Goal: Feedback & Contribution: Contribute content

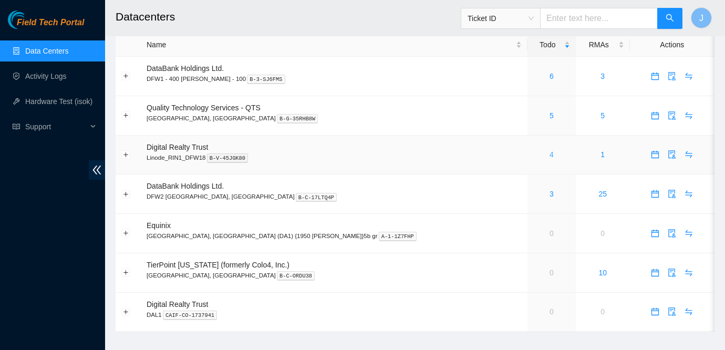
scroll to position [17, 0]
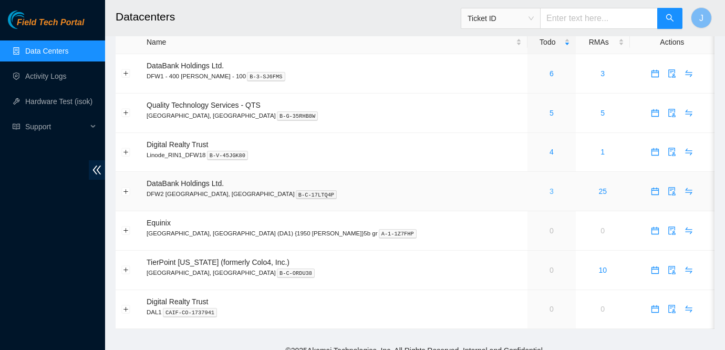
click at [550, 191] on link "3" at bounding box center [552, 191] width 4 height 8
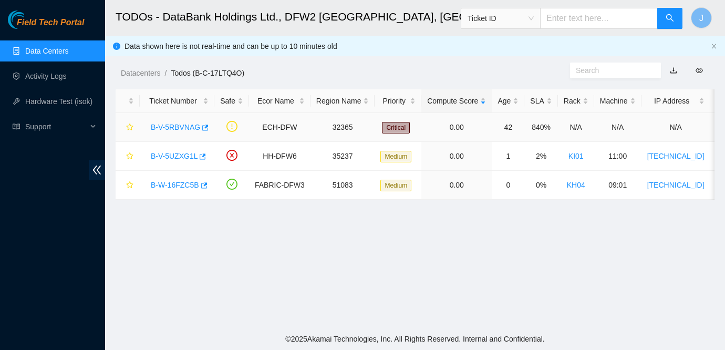
click at [180, 124] on link "B-V-5RBVNAG" at bounding box center [175, 127] width 49 height 8
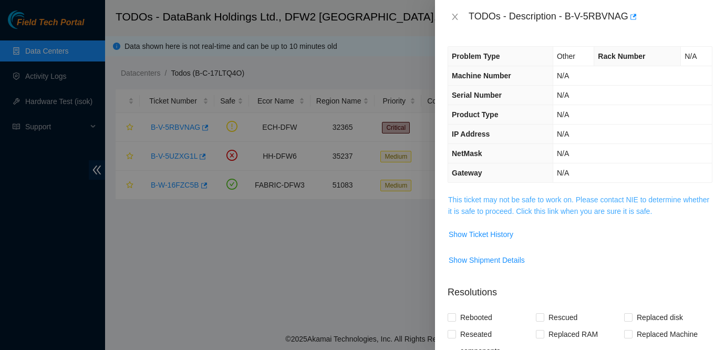
click at [560, 203] on link "This ticket may not be safe to work on. Please contact NIE to determine whether…" at bounding box center [578, 205] width 261 height 20
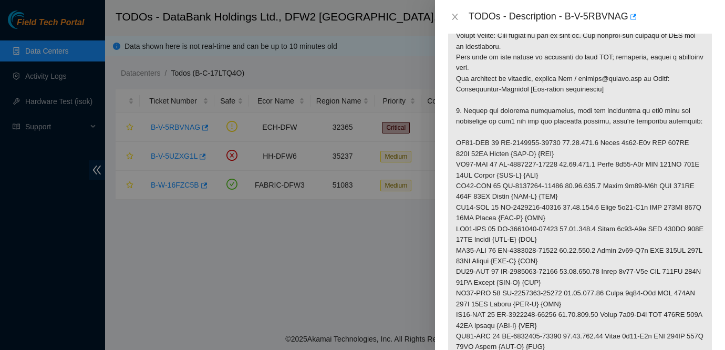
scroll to position [225, 0]
click at [452, 14] on icon "close" at bounding box center [455, 17] width 6 height 6
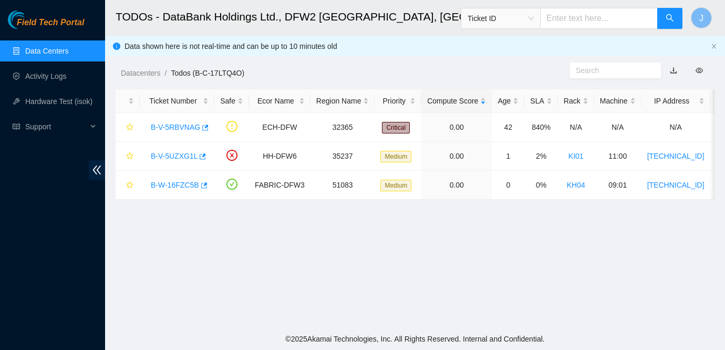
scroll to position [260, 0]
click at [175, 157] on link "B-V-5UZXG1L" at bounding box center [174, 156] width 47 height 8
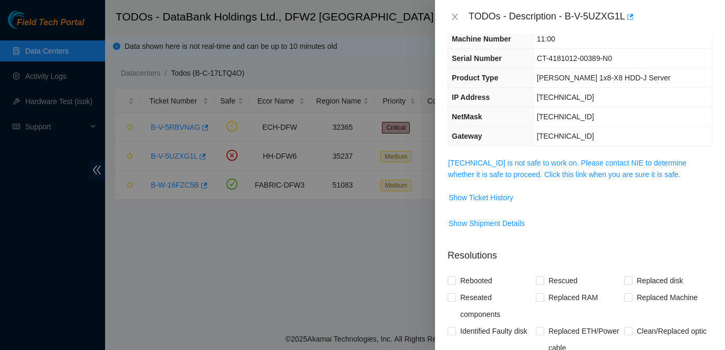
scroll to position [0, 0]
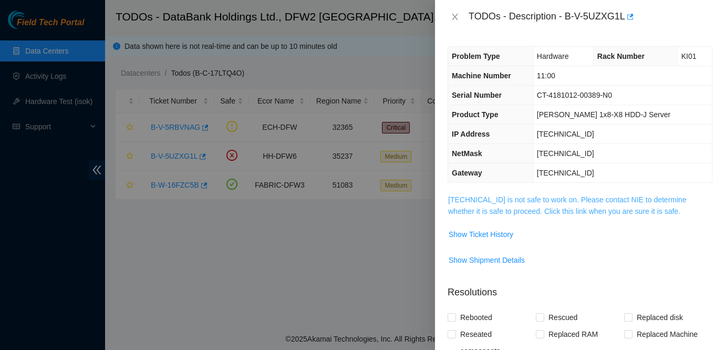
click at [570, 200] on link "23.32.18.99 is not safe to work on. Please contact NIE to determine whether it …" at bounding box center [567, 205] width 239 height 20
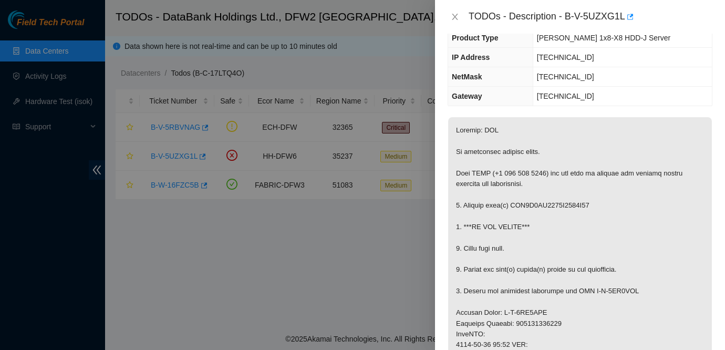
scroll to position [85, 0]
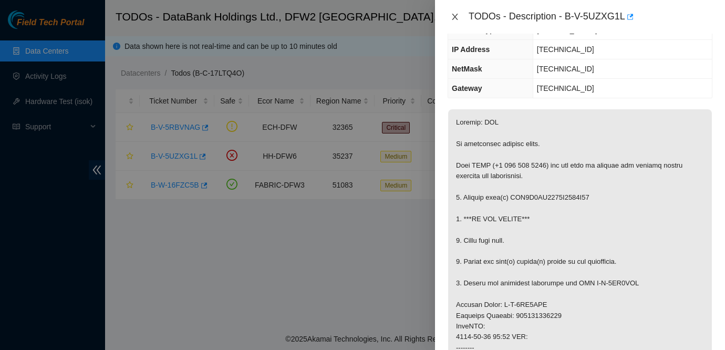
click at [461, 15] on button "Close" at bounding box center [455, 17] width 15 height 10
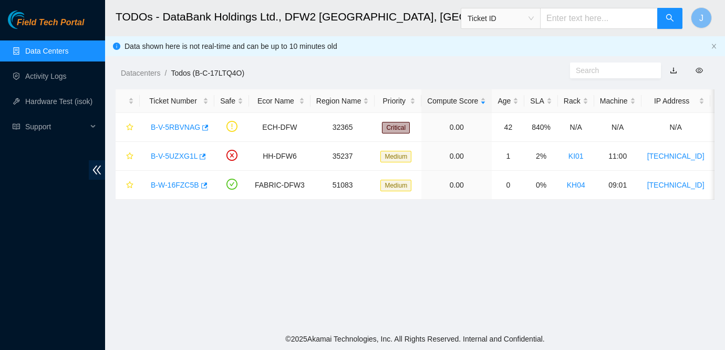
scroll to position [119, 0]
click at [28, 51] on link "Data Centers" at bounding box center [46, 51] width 43 height 8
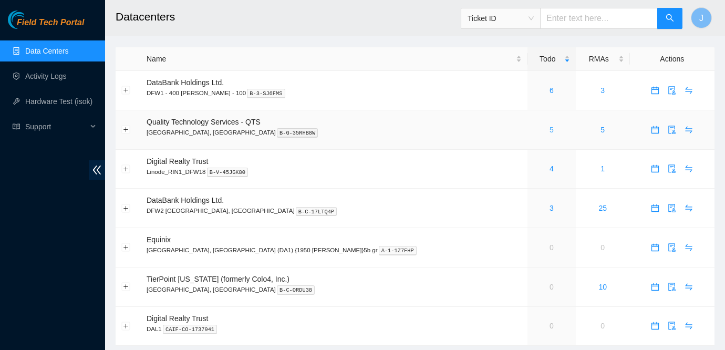
click at [550, 129] on link "5" at bounding box center [552, 130] width 4 height 8
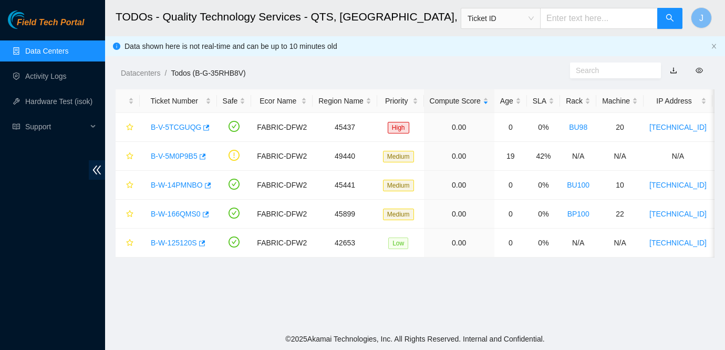
click at [46, 19] on span "Field Tech Portal" at bounding box center [50, 23] width 67 height 10
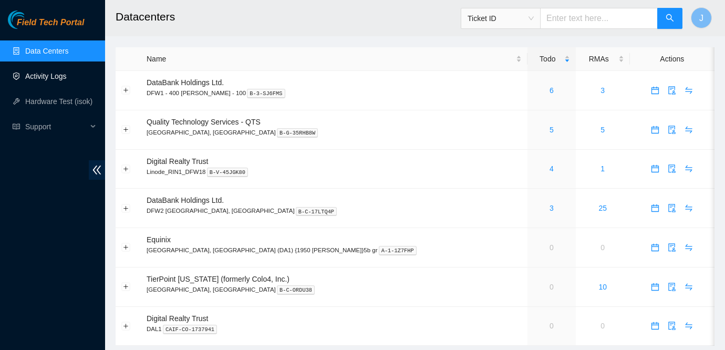
click at [57, 79] on link "Activity Logs" at bounding box center [46, 76] width 42 height 8
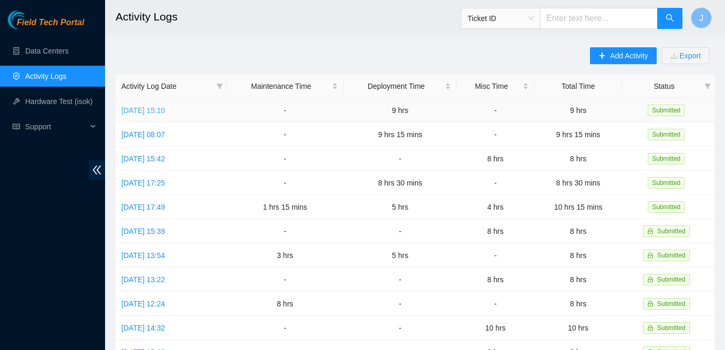
click at [165, 110] on link "[DATE] 15:10" at bounding box center [143, 110] width 44 height 8
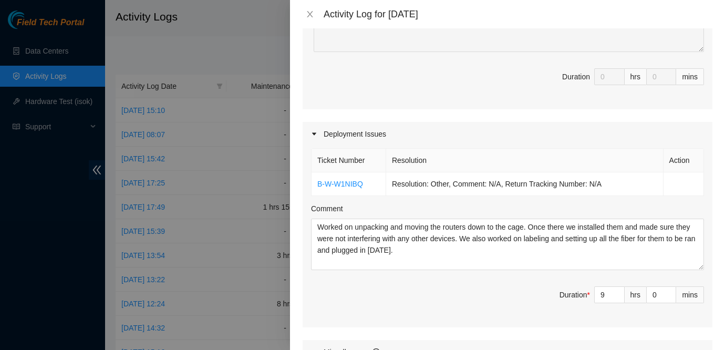
scroll to position [266, 0]
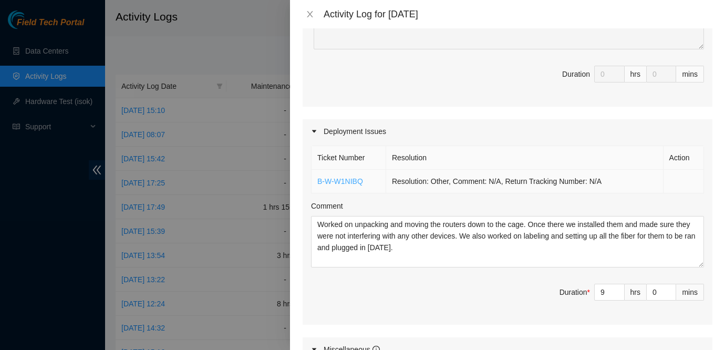
click at [348, 180] on link "B-W-W1NIBQ" at bounding box center [340, 181] width 46 height 8
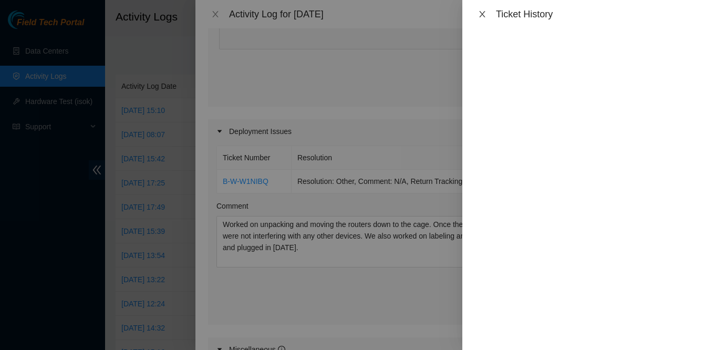
click at [480, 14] on icon "close" at bounding box center [482, 14] width 8 height 8
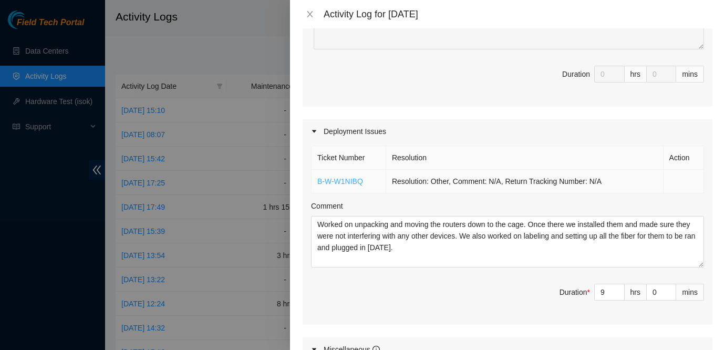
click at [355, 182] on link "B-W-W1NIBQ" at bounding box center [340, 181] width 46 height 8
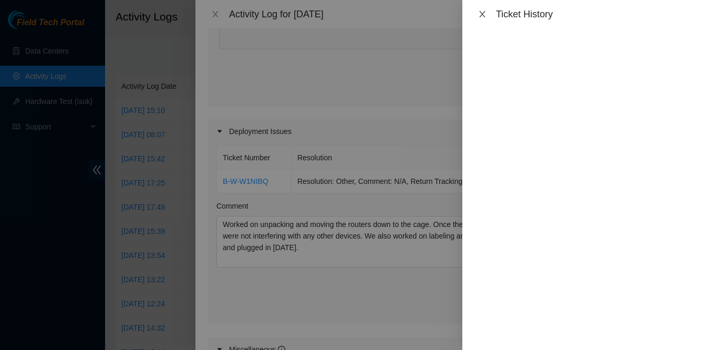
click at [479, 15] on icon "close" at bounding box center [482, 14] width 8 height 8
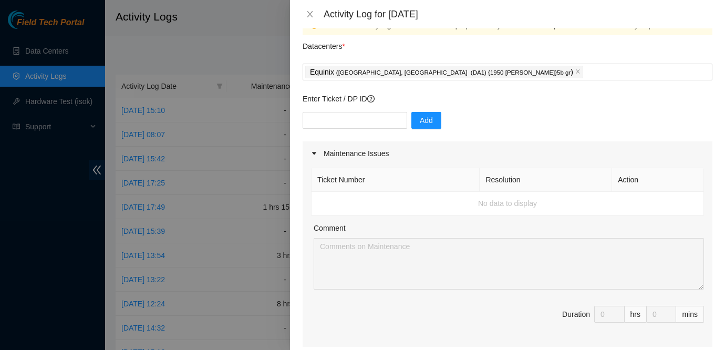
scroll to position [0, 0]
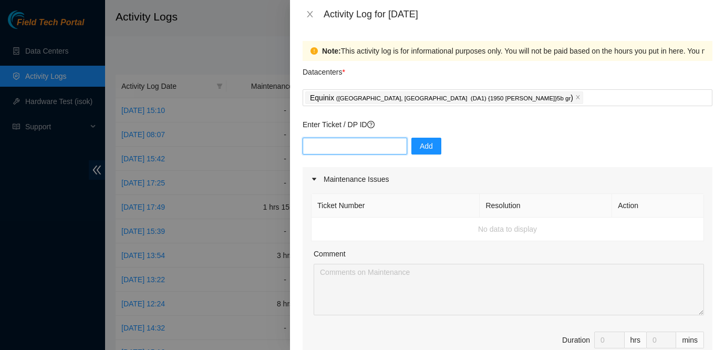
click at [331, 150] on input "text" at bounding box center [355, 146] width 105 height 17
paste input "DP78265"
type input "DP78265"
click at [420, 149] on span "Add" at bounding box center [426, 146] width 13 height 12
click at [337, 150] on input "text" at bounding box center [355, 146] width 105 height 17
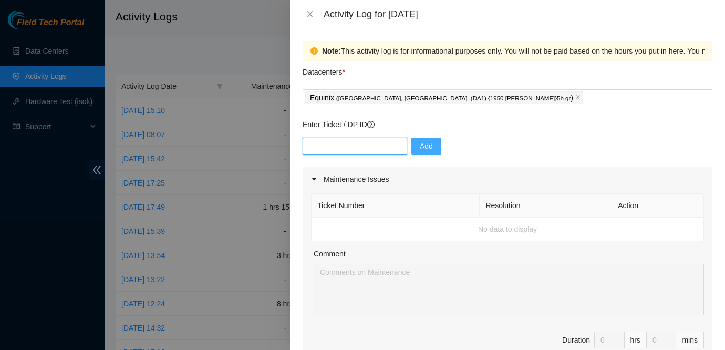
paste input "DP78255"
type input "DP78255"
click at [420, 148] on span "Add" at bounding box center [426, 146] width 13 height 12
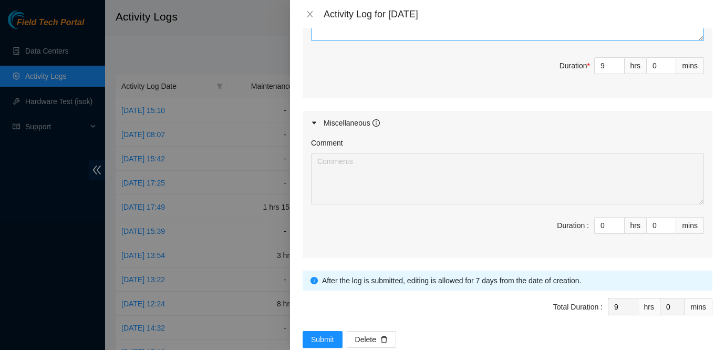
scroll to position [539, 0]
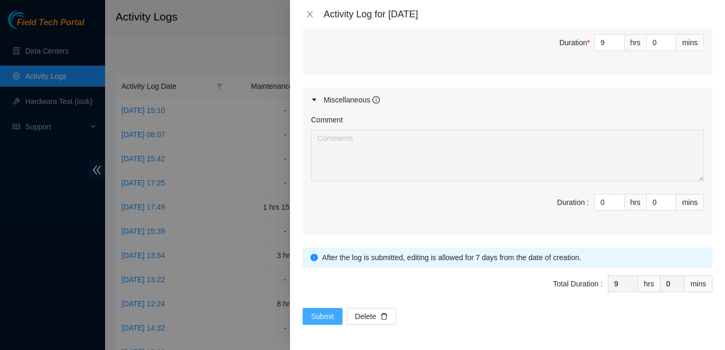
click at [322, 317] on span "Submit" at bounding box center [322, 317] width 23 height 12
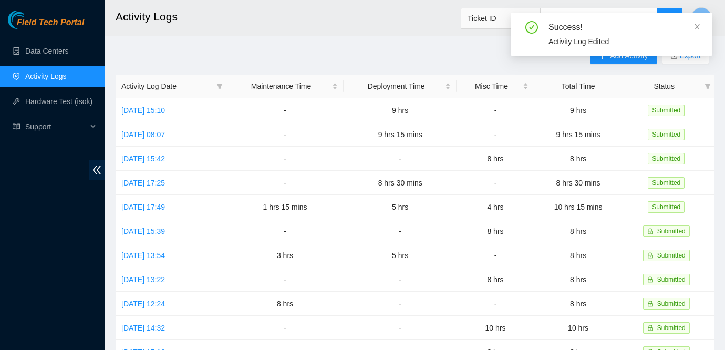
click at [609, 59] on div "Success! Activity Log Edited" at bounding box center [612, 39] width 202 height 52
click at [700, 27] on icon "close" at bounding box center [697, 26] width 7 height 7
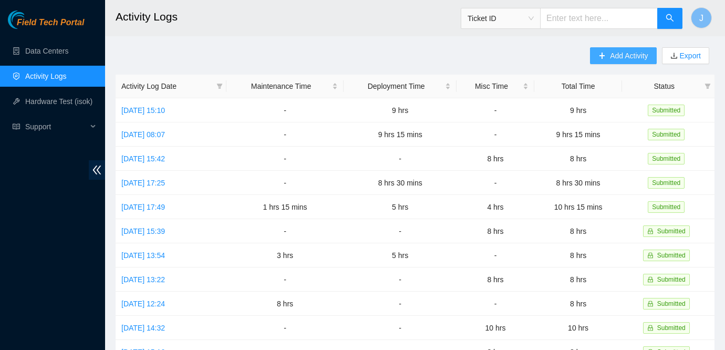
click at [610, 59] on span "Add Activity" at bounding box center [629, 56] width 38 height 12
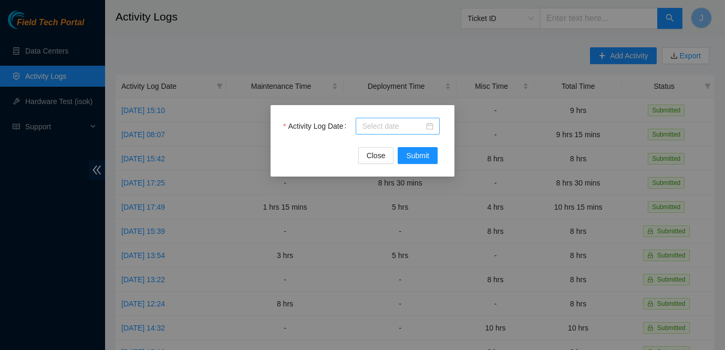
click at [429, 127] on div at bounding box center [397, 126] width 71 height 12
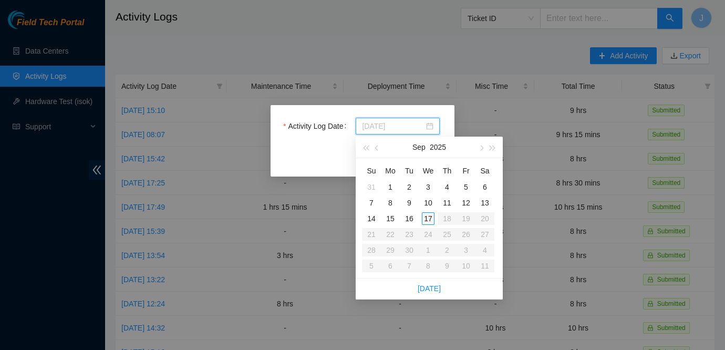
type input "[DATE]"
click at [428, 220] on div "17" at bounding box center [428, 218] width 13 height 13
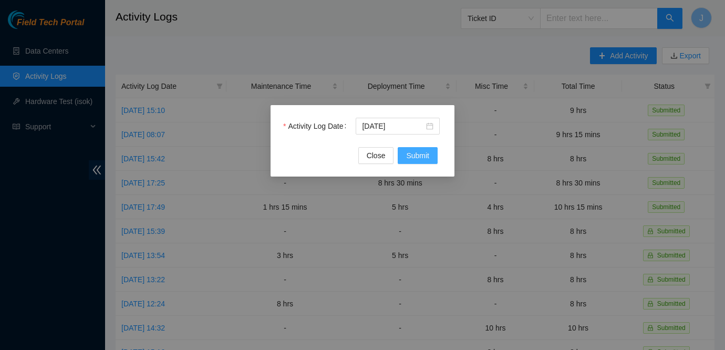
click at [421, 151] on span "Submit" at bounding box center [417, 156] width 23 height 12
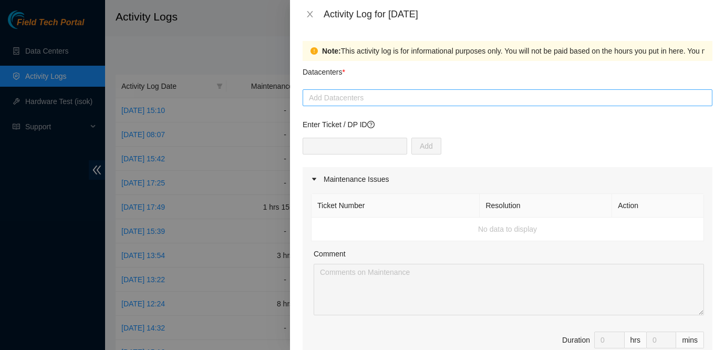
click at [390, 96] on div at bounding box center [507, 97] width 405 height 13
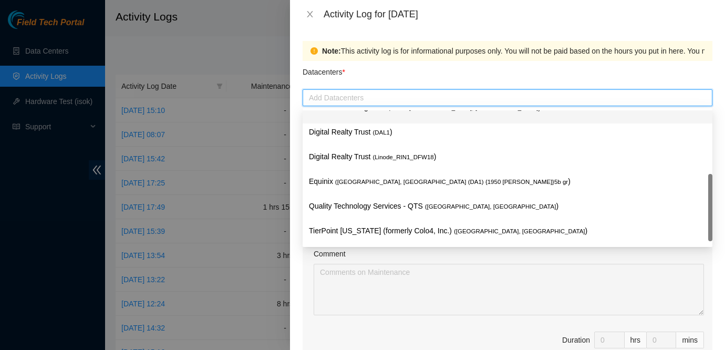
scroll to position [38, 0]
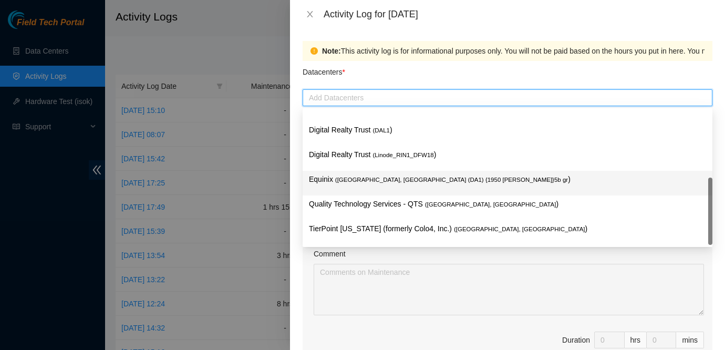
click at [346, 177] on span "( [GEOGRAPHIC_DATA], [GEOGRAPHIC_DATA] (DA1) {1950 [PERSON_NAME]}5b gr" at bounding box center [451, 180] width 233 height 6
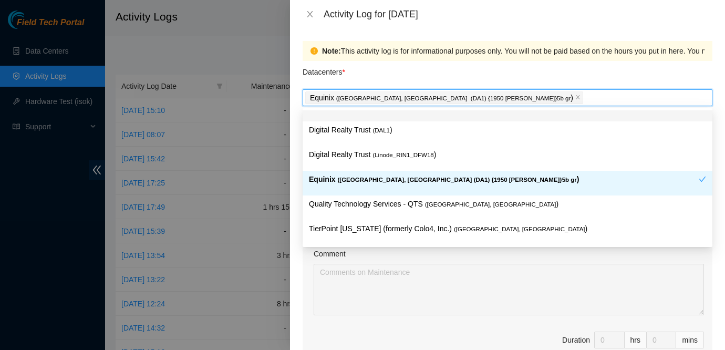
click at [482, 85] on div "Datacenters *" at bounding box center [508, 75] width 410 height 28
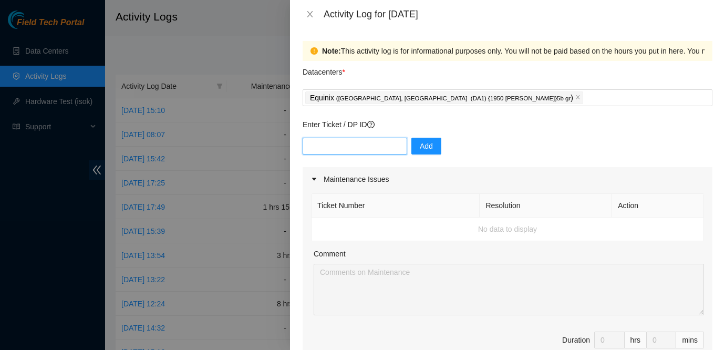
click at [367, 147] on input "text" at bounding box center [355, 146] width 105 height 17
paste input "DP78255"
type input "DP78255"
click at [420, 148] on span "Add" at bounding box center [426, 146] width 13 height 12
click at [346, 140] on input "text" at bounding box center [355, 146] width 105 height 17
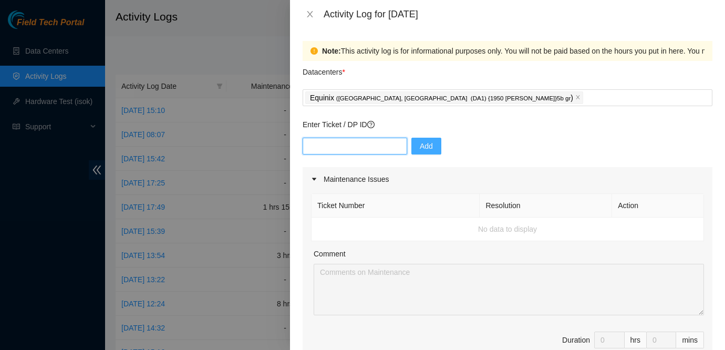
paste input "DP78265"
type input "DP78265"
click at [420, 145] on span "Add" at bounding box center [426, 146] width 13 height 12
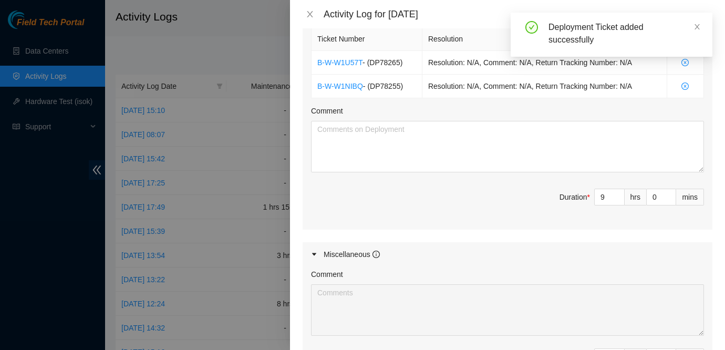
scroll to position [397, 0]
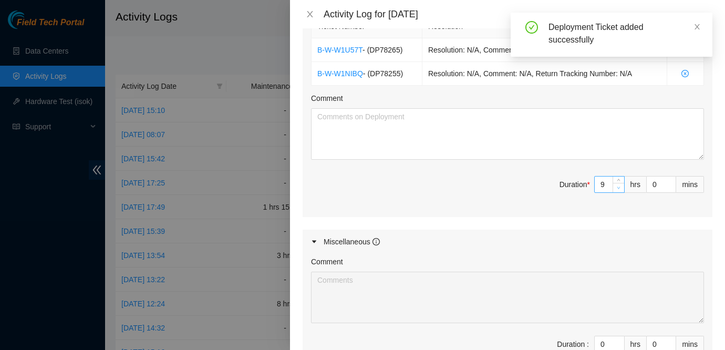
type input "8"
click at [616, 190] on span "down" at bounding box center [619, 187] width 6 height 6
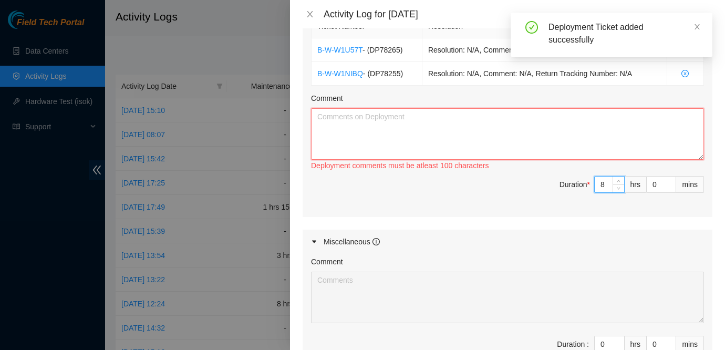
click at [500, 133] on textarea "Comment" at bounding box center [507, 134] width 393 height 52
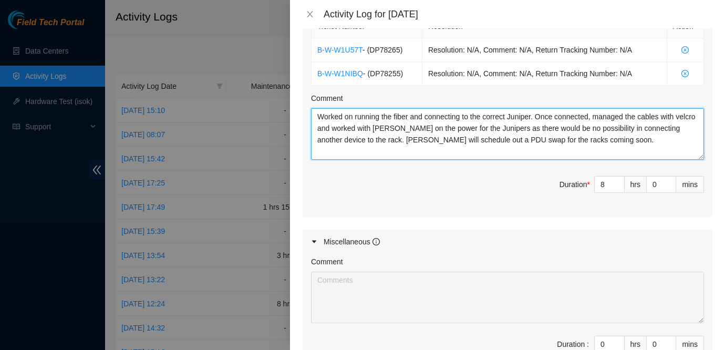
scroll to position [539, 0]
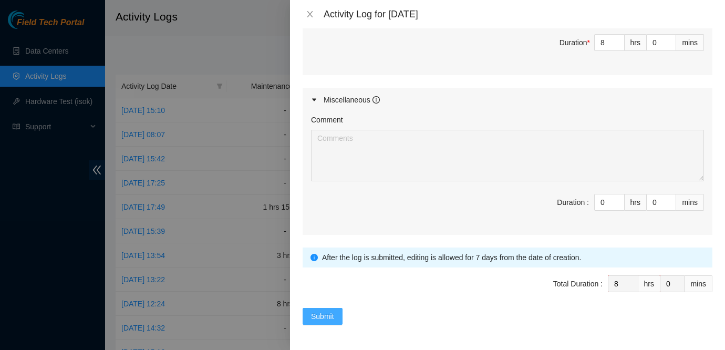
type textarea "Worked on running the fiber and connecting to the correct Juniper. Once connect…"
click at [334, 313] on span "Submit" at bounding box center [322, 317] width 23 height 12
